Goal: Task Accomplishment & Management: Complete application form

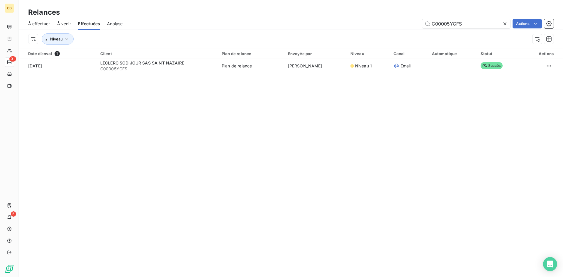
drag, startPoint x: 467, startPoint y: 24, endPoint x: 352, endPoint y: 24, distance: 115.3
click at [352, 24] on div "C00005YCFS Actions" at bounding box center [342, 23] width 424 height 9
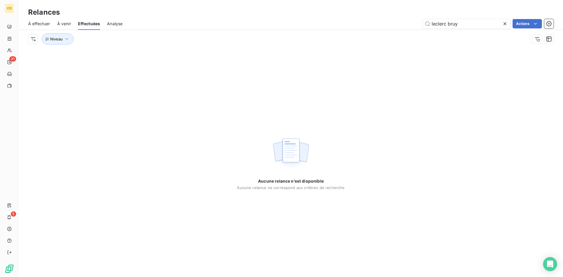
drag, startPoint x: 447, startPoint y: 23, endPoint x: 406, endPoint y: 23, distance: 40.8
click at [406, 23] on div "leclerc bruy Actions" at bounding box center [342, 23] width 424 height 9
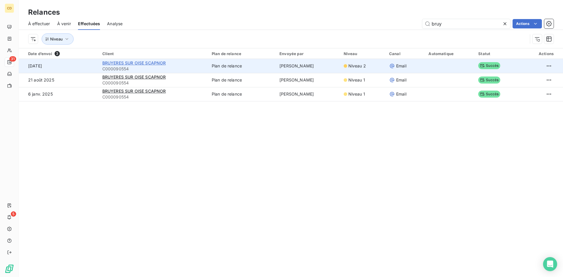
type input "bruy"
click at [128, 63] on span "BRUYERES SUR OISE SCAPNOR" at bounding box center [134, 62] width 64 height 5
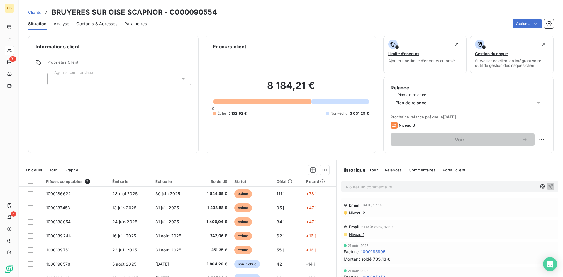
click at [354, 214] on span "Niveau 2" at bounding box center [357, 213] width 17 height 5
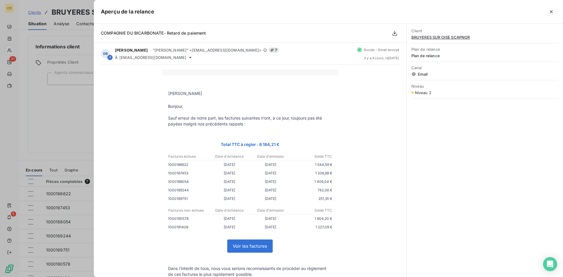
click at [430, 36] on span "BRUYERES SUR OISE SCAPNOR" at bounding box center [485, 37] width 147 height 5
click at [441, 36] on span "BRUYERES SUR OISE SCAPNOR" at bounding box center [485, 37] width 147 height 5
click at [552, 11] on icon "button" at bounding box center [551, 11] width 3 height 3
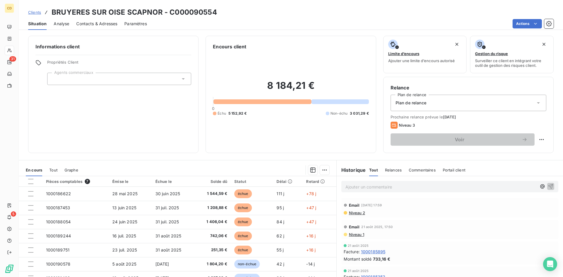
click at [128, 11] on h3 "BRUYERES SUR OISE SCAPNOR - C000090554" at bounding box center [135, 12] width 166 height 11
click at [93, 23] on span "Contacts & Adresses" at bounding box center [96, 24] width 41 height 6
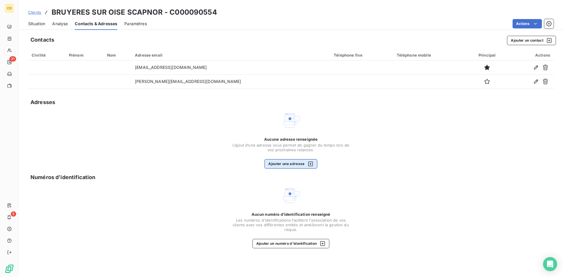
click at [291, 163] on button "Ajouter une adresse" at bounding box center [291, 163] width 53 height 9
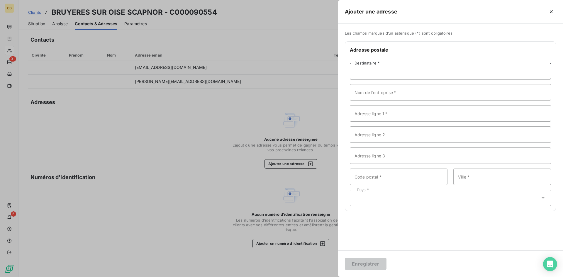
click at [394, 70] on input "Destinataire *" at bounding box center [450, 71] width 201 height 16
paste input "[PERSON_NAME][EMAIL_ADDRESS][DOMAIN_NAME]"
type input "[PERSON_NAME][EMAIL_ADDRESS][DOMAIN_NAME]"
click at [385, 96] on input "Nom de l’entreprise *" at bounding box center [450, 92] width 201 height 16
click at [552, 11] on icon "button" at bounding box center [551, 11] width 3 height 3
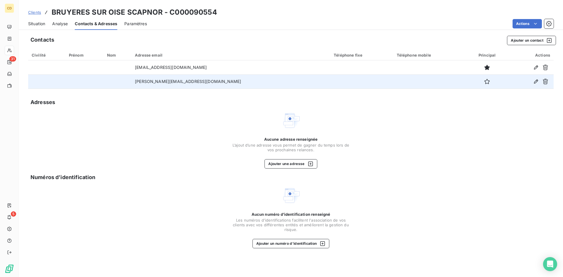
click at [189, 80] on td "[PERSON_NAME][EMAIL_ADDRESS][DOMAIN_NAME]" at bounding box center [230, 82] width 199 height 14
click at [536, 80] on icon "button" at bounding box center [537, 82] width 6 height 6
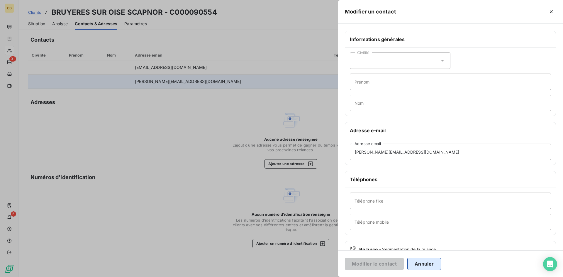
click at [431, 264] on button "Annuler" at bounding box center [425, 264] width 34 height 12
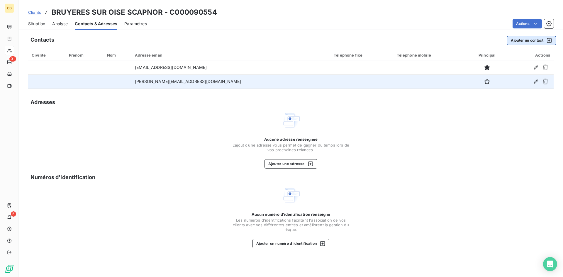
click at [526, 41] on button "Ajouter un contact" at bounding box center [531, 40] width 49 height 9
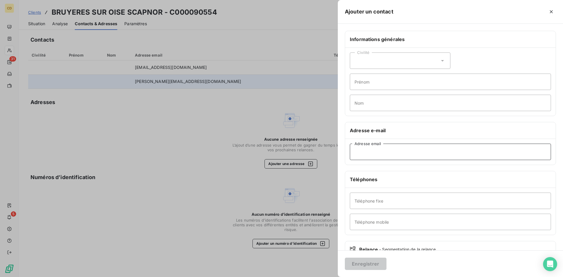
click at [385, 151] on input "Adresse email" at bounding box center [450, 152] width 201 height 16
paste input "[PERSON_NAME][EMAIL_ADDRESS][DOMAIN_NAME]"
type input "[PERSON_NAME][EMAIL_ADDRESS][DOMAIN_NAME]"
click at [309, 96] on div at bounding box center [281, 138] width 563 height 277
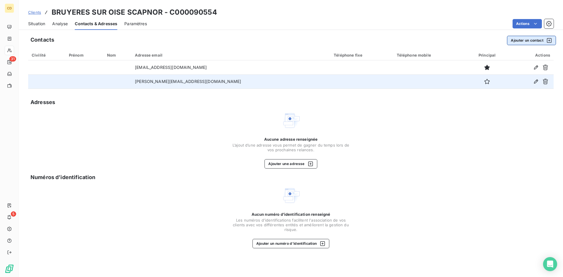
click at [528, 41] on button "Ajouter un contact" at bounding box center [531, 40] width 49 height 9
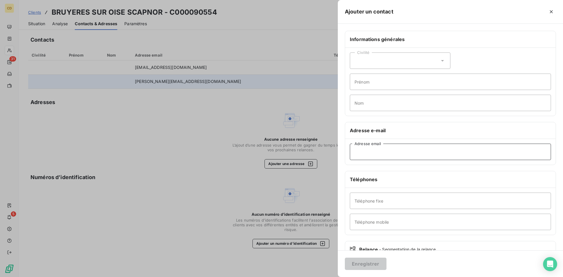
click at [377, 151] on input "Adresse email" at bounding box center [450, 152] width 201 height 16
paste input "[PERSON_NAME][EMAIL_ADDRESS][DOMAIN_NAME]"
type input "[PERSON_NAME][EMAIL_ADDRESS][DOMAIN_NAME]"
click at [368, 265] on button "Enregistrer" at bounding box center [366, 264] width 42 height 12
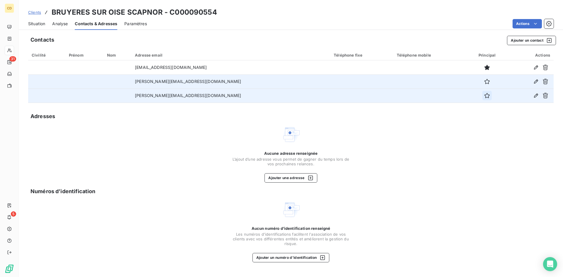
click at [485, 95] on icon "button" at bounding box center [488, 96] width 6 height 6
click at [43, 23] on span "Situation" at bounding box center [36, 24] width 17 height 6
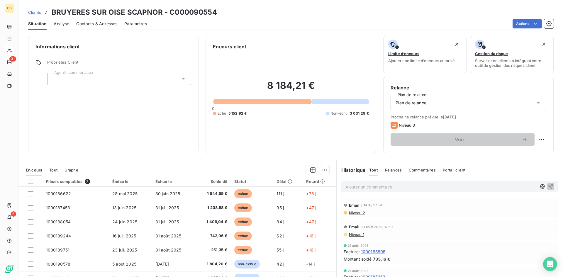
click at [361, 186] on p "Ajouter un commentaire ﻿" at bounding box center [441, 186] width 191 height 7
click at [362, 186] on p "Ajouter un commentaire ﻿" at bounding box center [441, 186] width 191 height 7
click at [377, 190] on p "EG : réponse du client" at bounding box center [441, 186] width 191 height 7
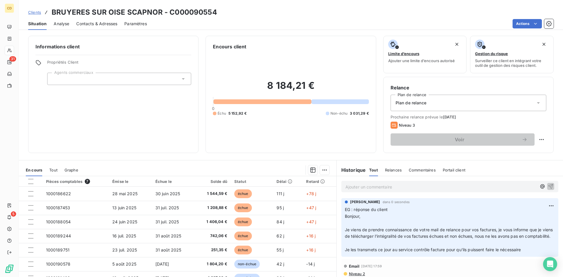
click at [350, 188] on p "Ajouter un commentaire ﻿" at bounding box center [441, 186] width 191 height 7
